Goal: Complete application form: Complete application form

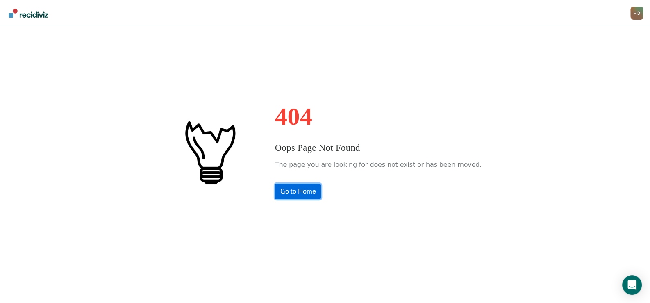
click at [302, 189] on link "Go to Home" at bounding box center [298, 192] width 46 height 16
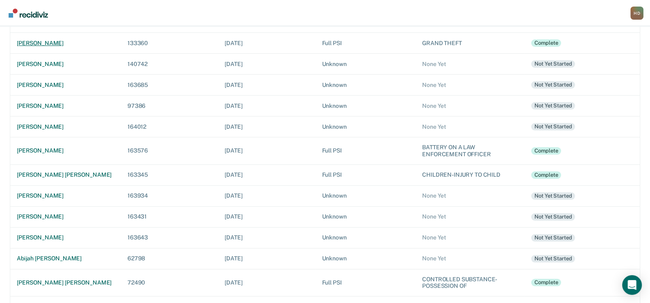
scroll to position [164, 0]
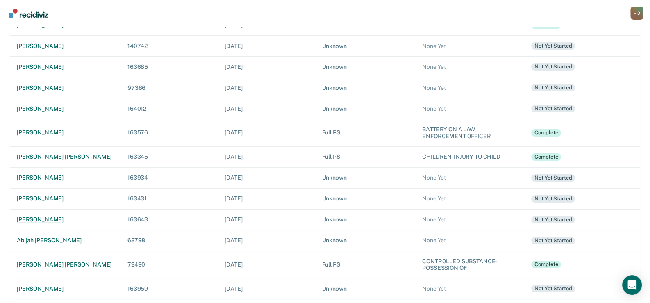
click at [49, 218] on div "[PERSON_NAME]" at bounding box center [66, 219] width 98 height 7
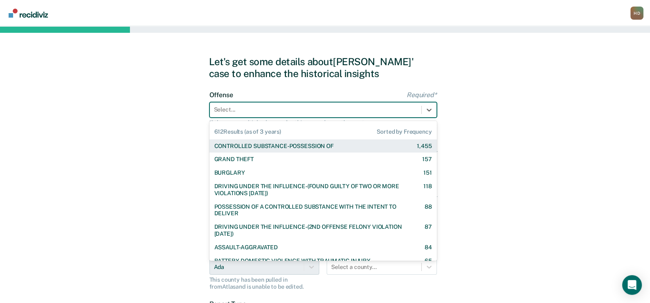
click at [343, 107] on div at bounding box center [315, 109] width 203 height 9
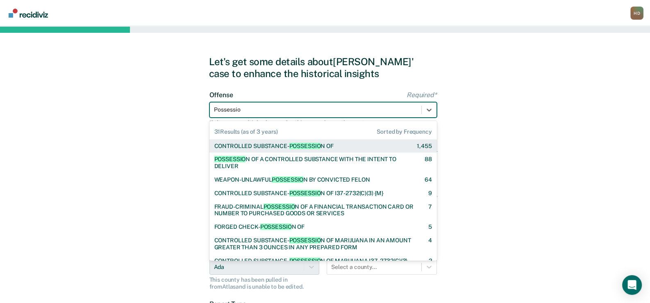
type input "Possession"
click at [331, 143] on div "CONTROLLED SUBSTANCE- POSSESSION OF" at bounding box center [273, 146] width 118 height 7
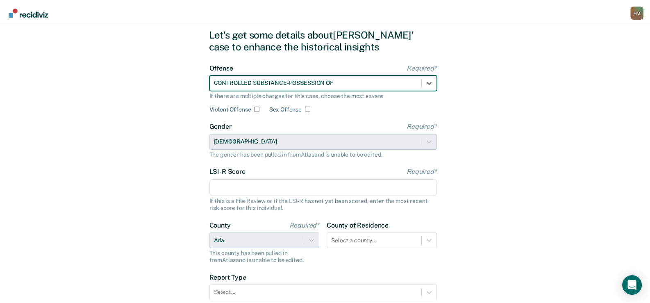
scroll to position [41, 0]
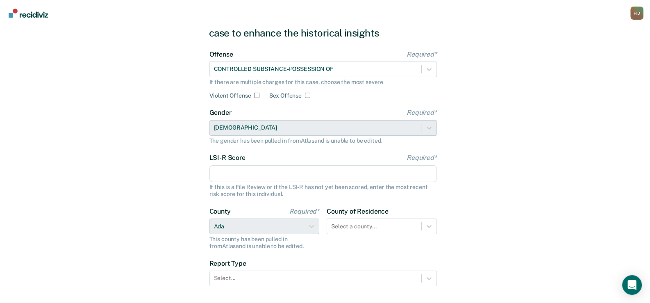
click at [223, 171] on input "LSI-R Score Required*" at bounding box center [322, 173] width 227 height 17
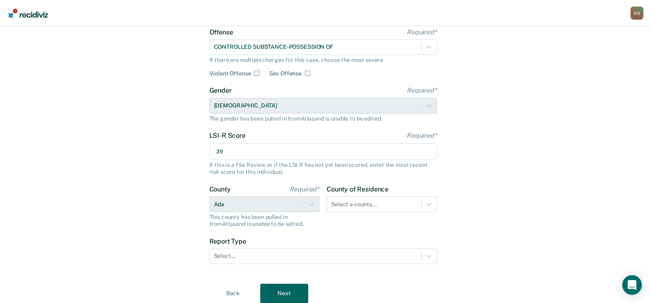
scroll to position [92, 0]
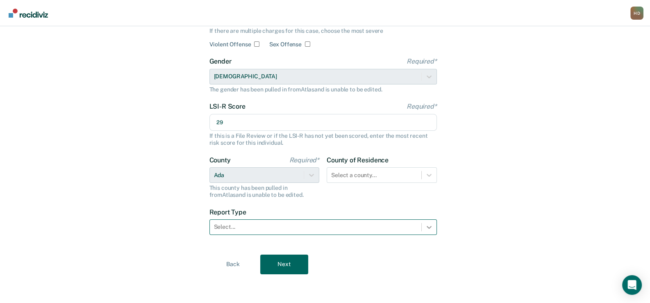
type input "29"
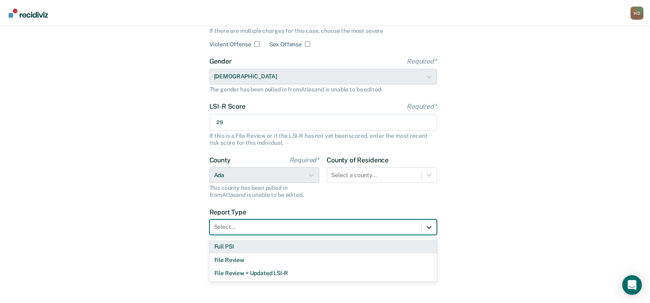
click at [427, 225] on icon at bounding box center [429, 227] width 8 height 8
click at [234, 245] on div "Full PSI" at bounding box center [322, 247] width 227 height 14
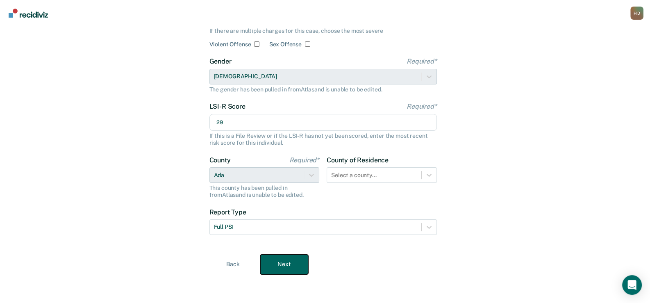
click at [282, 265] on button "Next" at bounding box center [284, 265] width 48 height 20
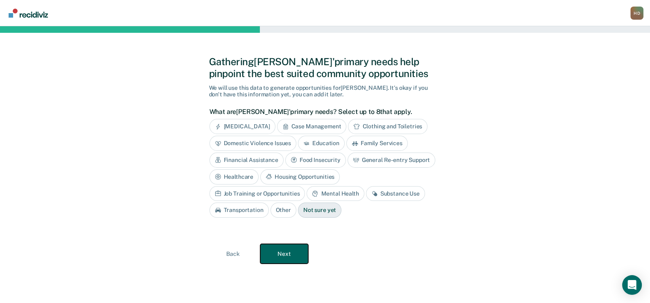
scroll to position [0, 0]
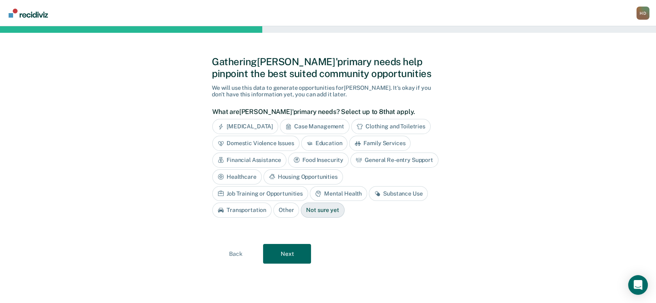
click at [327, 123] on div "Case Management" at bounding box center [315, 126] width 70 height 15
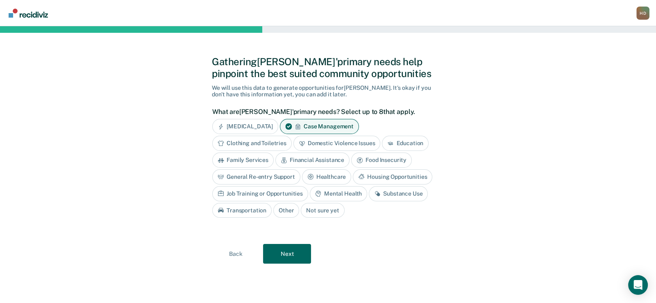
click at [405, 139] on div "Education" at bounding box center [405, 143] width 47 height 15
click at [268, 172] on div "General Re-entry Support" at bounding box center [256, 176] width 88 height 15
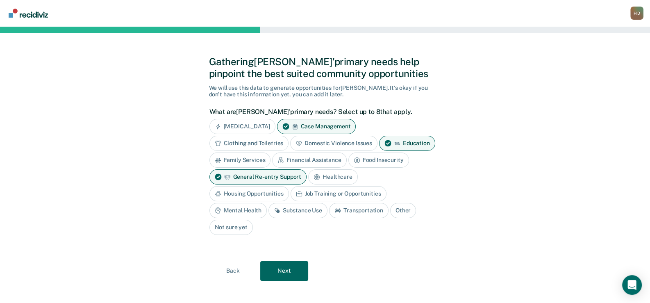
click at [342, 176] on div "Healthcare" at bounding box center [333, 176] width 50 height 15
click at [289, 208] on div "Substance Use" at bounding box center [297, 210] width 59 height 15
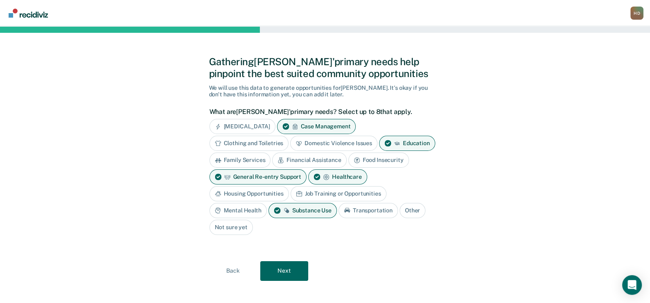
click at [318, 190] on div "Job Training or Opportunities" at bounding box center [339, 193] width 96 height 15
click at [243, 189] on div "Housing Opportunities" at bounding box center [249, 193] width 80 height 15
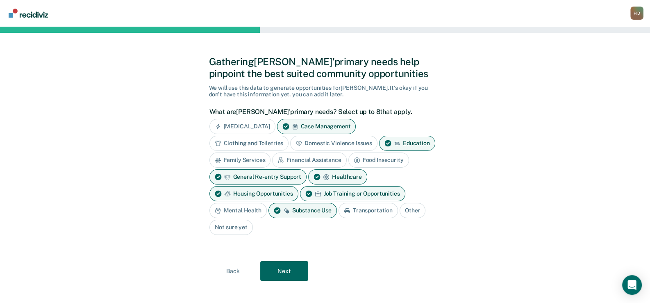
click at [305, 157] on div "Financial Assistance" at bounding box center [309, 159] width 74 height 15
click at [289, 269] on button "Next" at bounding box center [284, 271] width 48 height 20
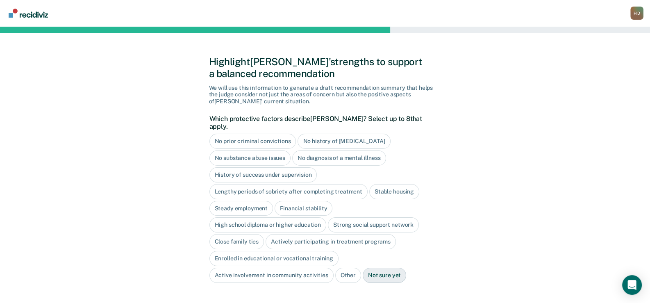
click at [334, 150] on div "No diagnosis of a mental illness" at bounding box center [339, 157] width 94 height 15
click at [268, 167] on div "History of success under supervision" at bounding box center [263, 174] width 108 height 15
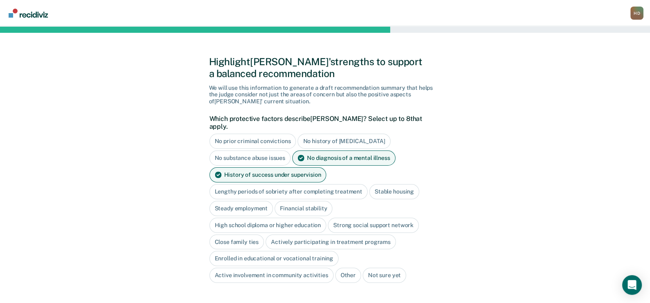
click at [221, 234] on div "Close family ties" at bounding box center [236, 241] width 55 height 15
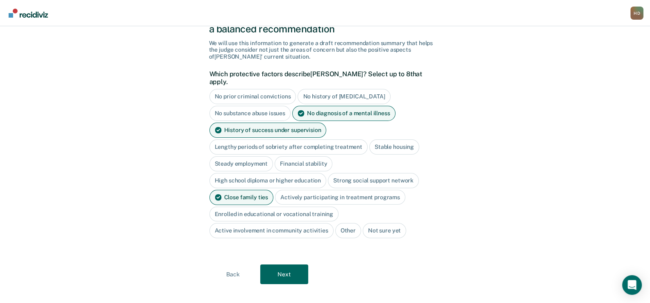
scroll to position [46, 0]
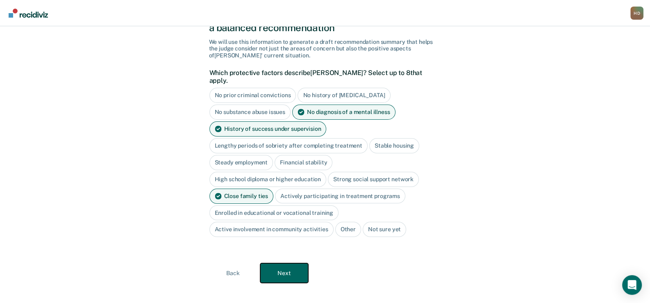
click at [277, 264] on button "Next" at bounding box center [284, 273] width 48 height 20
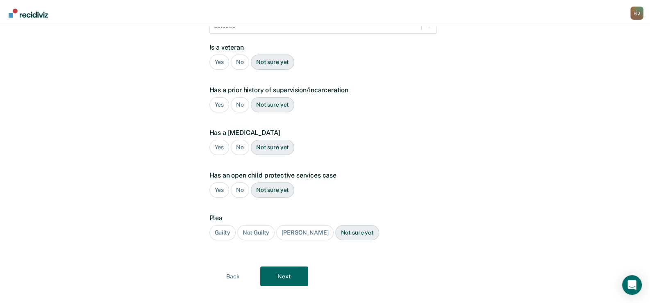
click at [241, 55] on div "No" at bounding box center [240, 62] width 18 height 15
click at [216, 97] on div "Yes" at bounding box center [219, 104] width 20 height 15
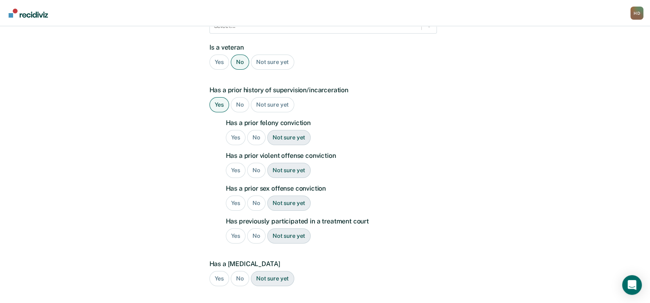
click at [234, 130] on div "Yes" at bounding box center [236, 137] width 20 height 15
click at [254, 163] on div "No" at bounding box center [256, 170] width 18 height 15
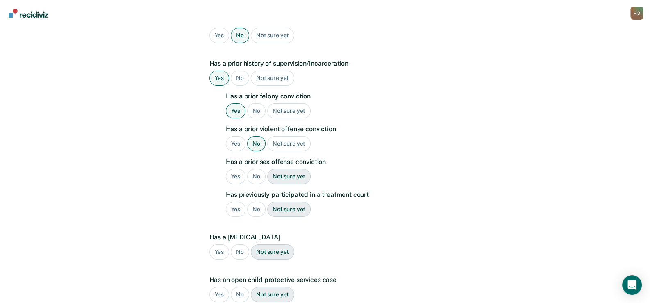
scroll to position [196, 0]
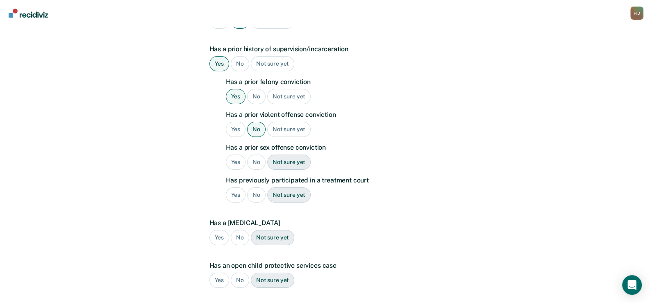
click at [256, 155] on div "No" at bounding box center [256, 162] width 18 height 15
click at [252, 187] on div "No" at bounding box center [256, 194] width 18 height 15
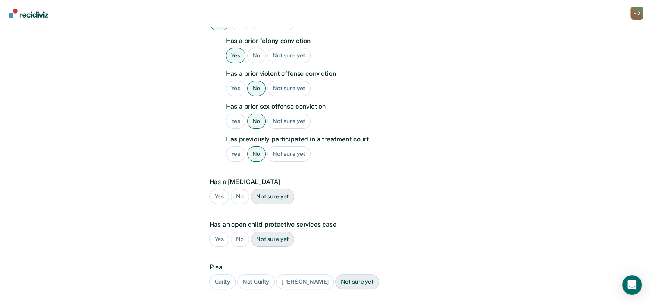
click at [231, 81] on div "Yes" at bounding box center [236, 88] width 20 height 15
click at [239, 189] on div "No" at bounding box center [240, 196] width 18 height 15
click at [238, 232] on div "No" at bounding box center [240, 239] width 18 height 15
click at [225, 274] on div "Guilty" at bounding box center [222, 281] width 26 height 15
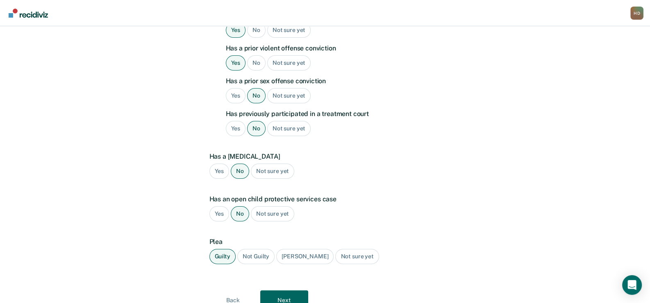
scroll to position [286, 0]
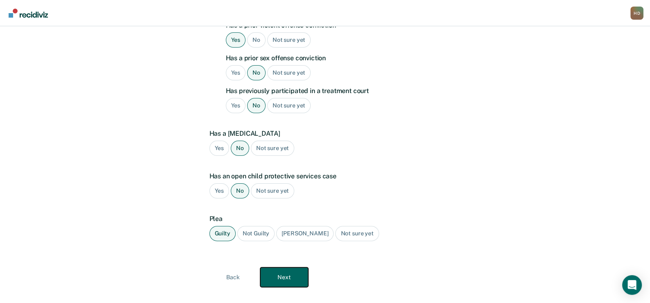
click at [285, 267] on button "Next" at bounding box center [284, 277] width 48 height 20
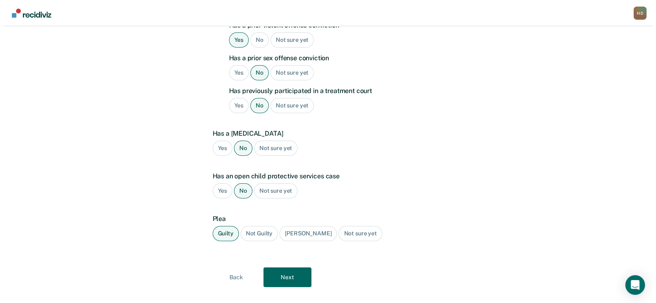
scroll to position [0, 0]
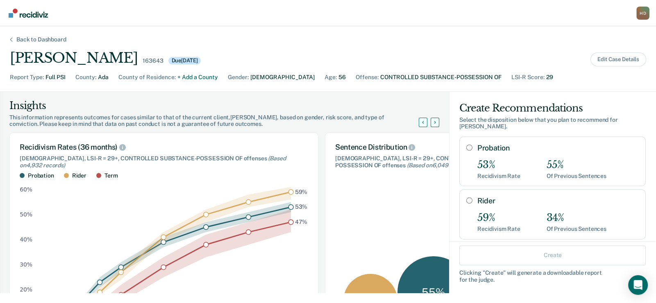
click at [466, 144] on input "Probation" at bounding box center [469, 147] width 6 height 7
radio input "true"
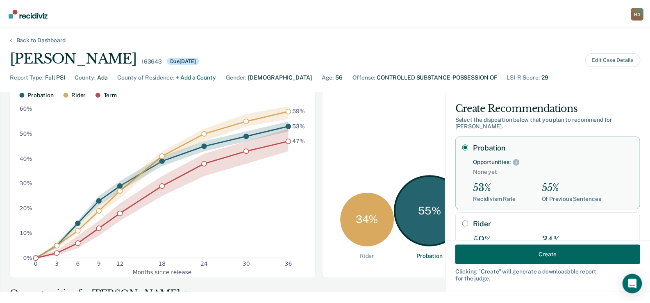
scroll to position [82, 0]
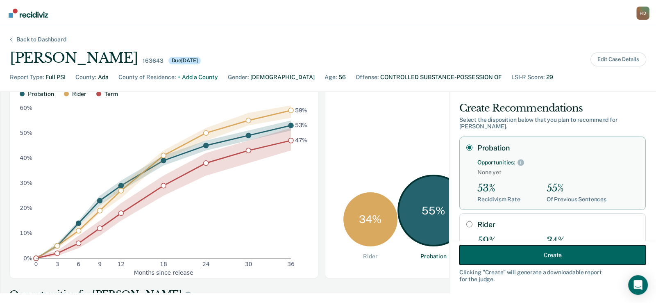
click at [502, 255] on button "Create" at bounding box center [552, 255] width 186 height 20
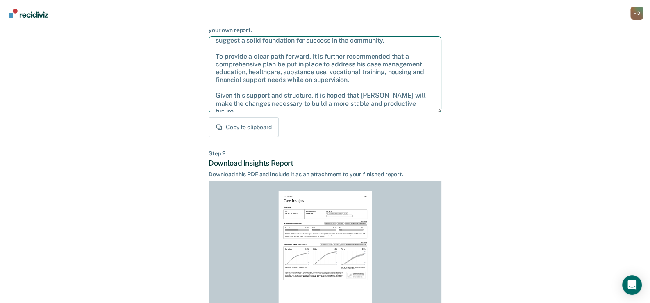
scroll to position [82, 0]
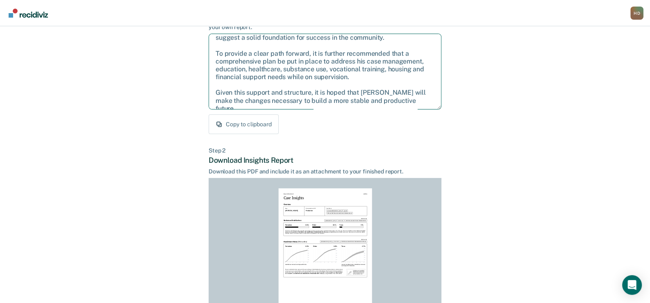
drag, startPoint x: 214, startPoint y: 124, endPoint x: 430, endPoint y: 103, distance: 217.0
click at [430, 103] on textarea "After careful consideration of the details of this case, it is recommended that…" at bounding box center [325, 72] width 233 height 76
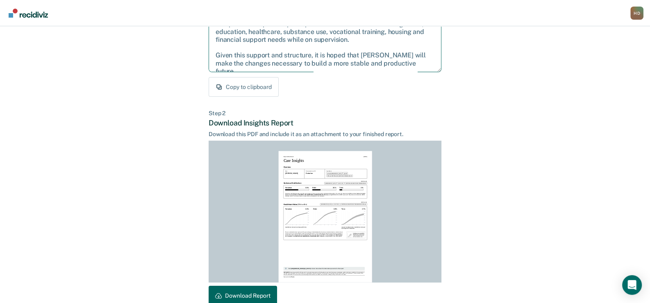
scroll to position [164, 0]
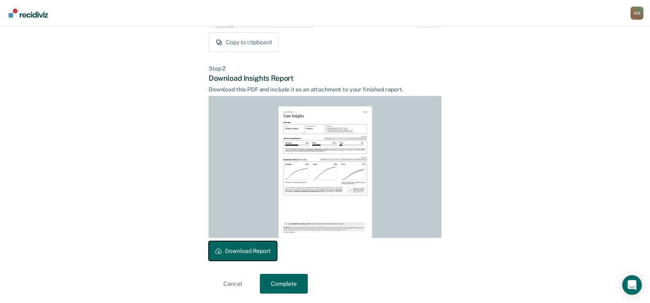
click at [236, 247] on button "Download Report" at bounding box center [243, 251] width 68 height 20
click at [288, 280] on button "Complete" at bounding box center [284, 284] width 48 height 20
